Goal: Task Accomplishment & Management: Manage account settings

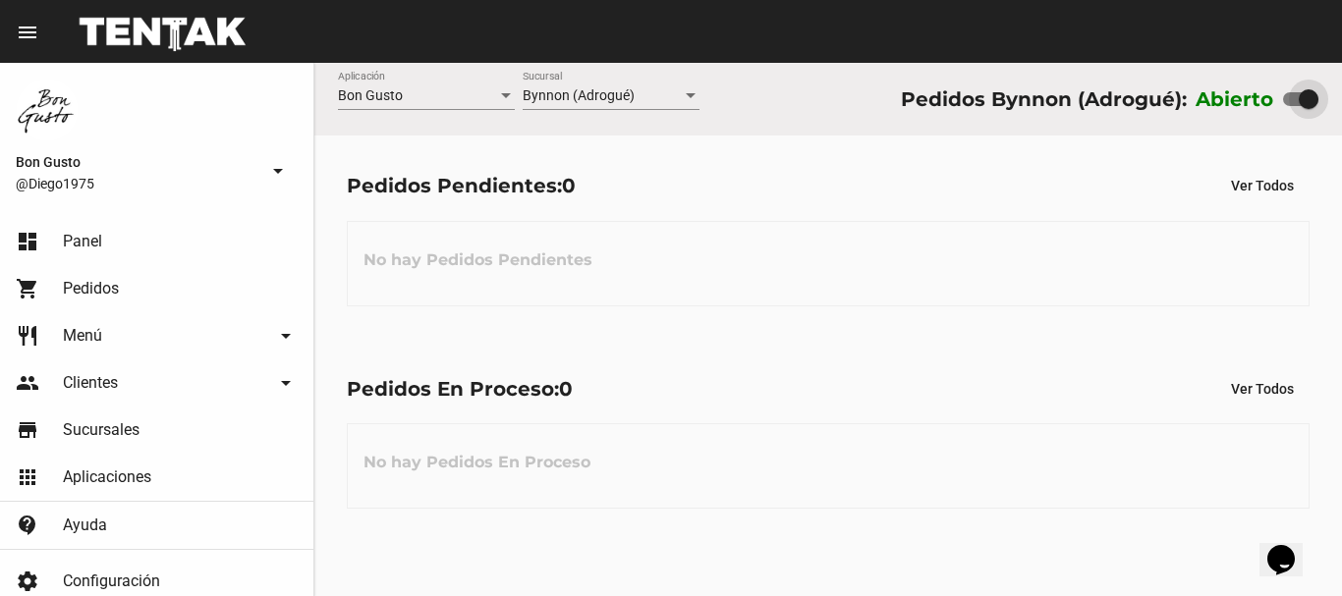
click at [1304, 95] on div at bounding box center [1309, 99] width 20 height 20
click at [1293, 106] on input "checkbox" at bounding box center [1292, 106] width 1 height 1
click at [1304, 95] on div at bounding box center [1300, 99] width 35 height 14
click at [1293, 106] on input "checkbox" at bounding box center [1292, 106] width 1 height 1
click at [1304, 95] on div at bounding box center [1309, 99] width 20 height 20
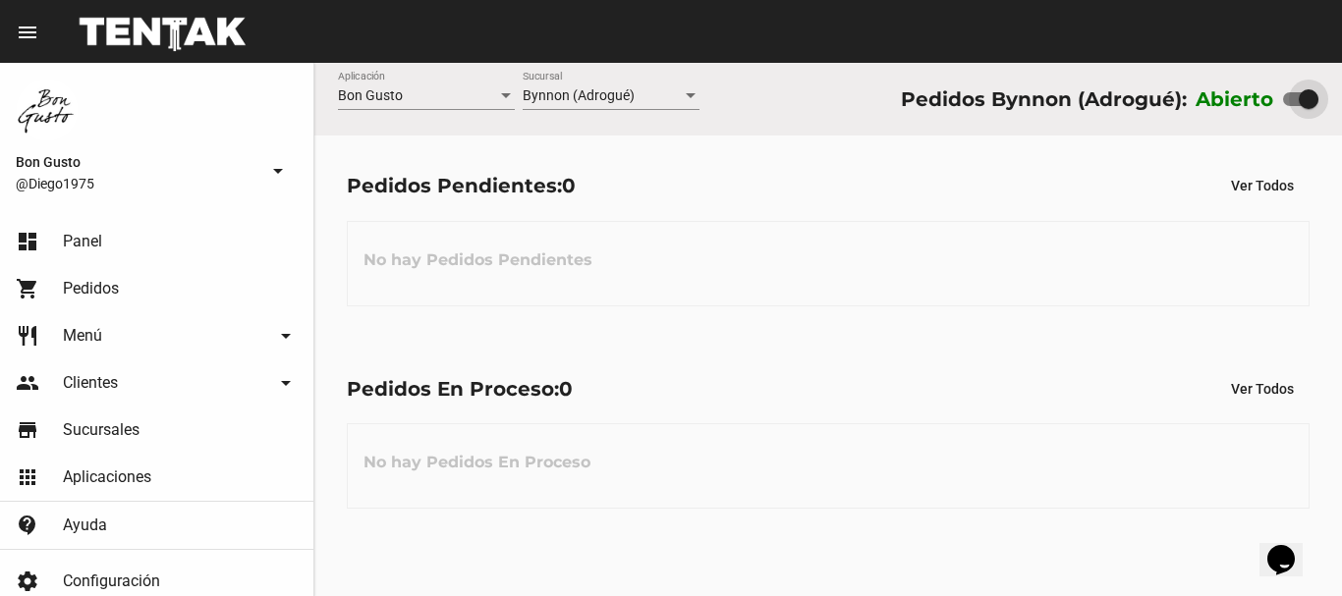
click at [1293, 106] on input "checkbox" at bounding box center [1292, 106] width 1 height 1
checkbox input "false"
